Goal: Task Accomplishment & Management: Complete application form

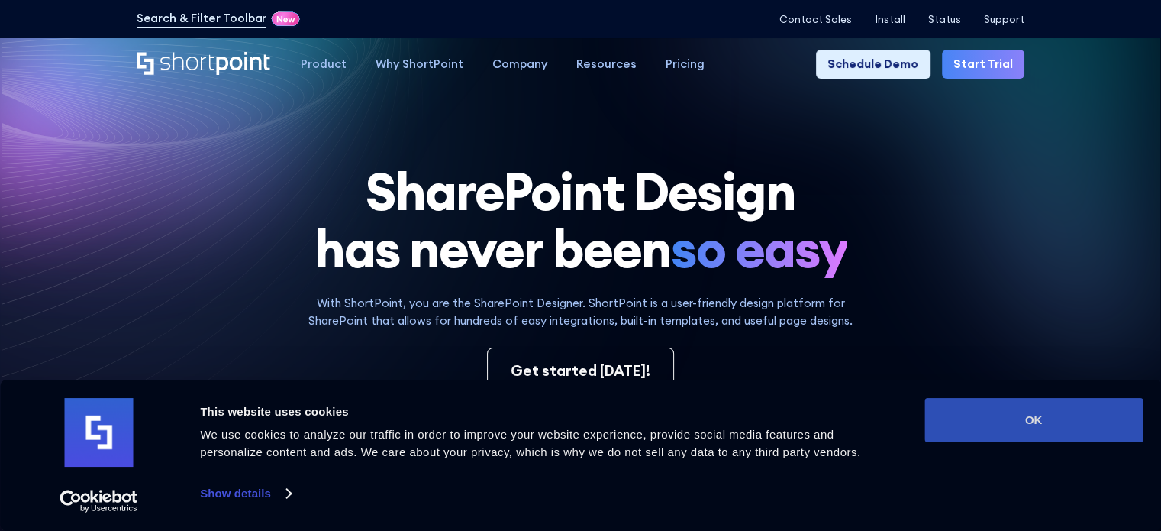
click at [1059, 423] on button "OK" at bounding box center [1034, 420] width 218 height 44
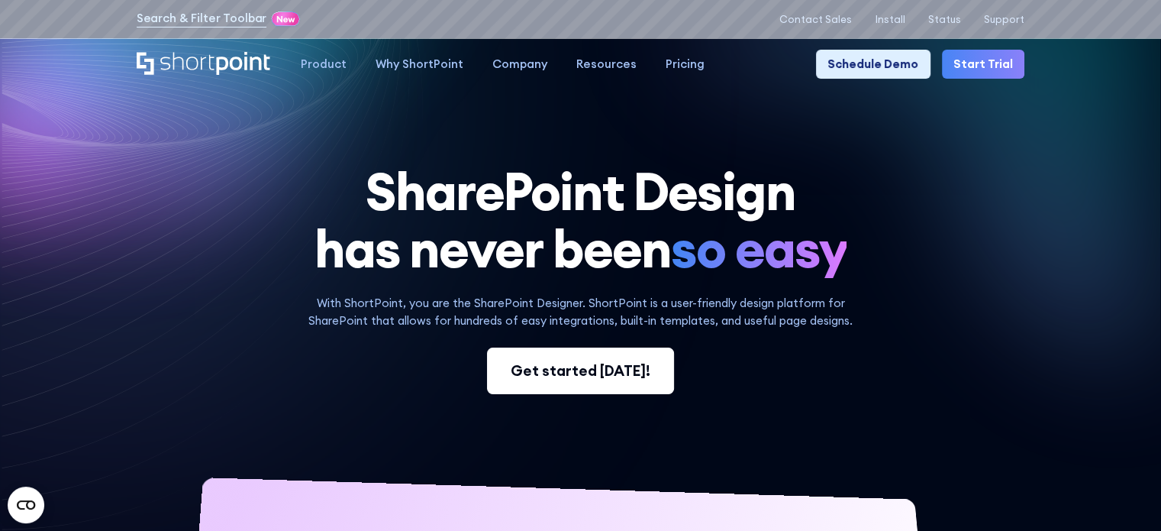
click at [588, 381] on div "Get started today!" at bounding box center [581, 371] width 140 height 22
